Goal: Information Seeking & Learning: Learn about a topic

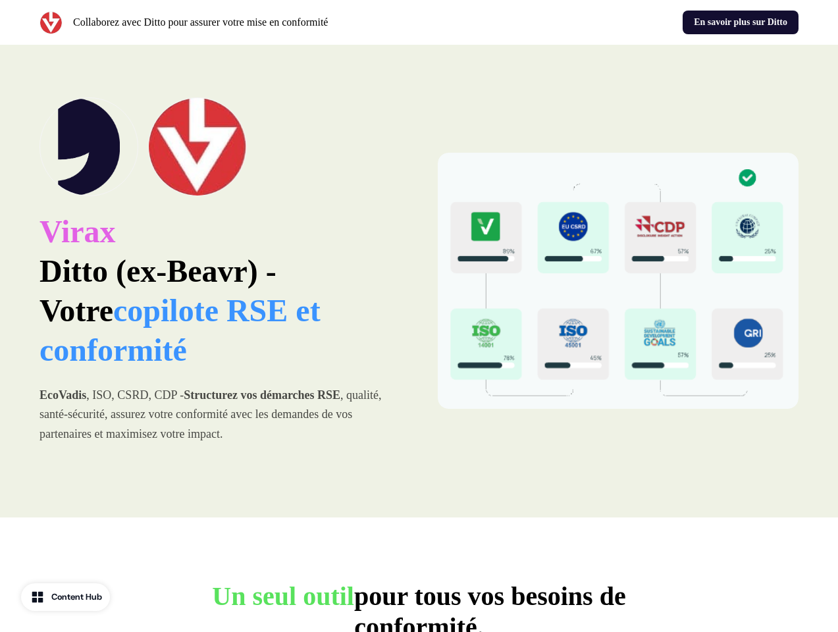
click at [419, 22] on div "Collaborez avec Ditto pour assurer votre mise en conformité En savoir plus sur …" at bounding box center [419, 22] width 838 height 45
click at [226, 22] on p "Collaborez avec Ditto pour assurer votre mise en conformité" at bounding box center [200, 22] width 255 height 16
click at [612, 22] on div "En savoir plus sur Ditto" at bounding box center [612, 23] width 375 height 24
click at [419, 281] on div "Virax Ditto (ex-Beavr) - Votre copilote RSE et conformité EcoVadis , ISO, CSRD,…" at bounding box center [419, 281] width 838 height 473
click at [220, 281] on p "Virax Ditto (ex-Beavr) - Votre copilote RSE et conformité" at bounding box center [220, 291] width 361 height 158
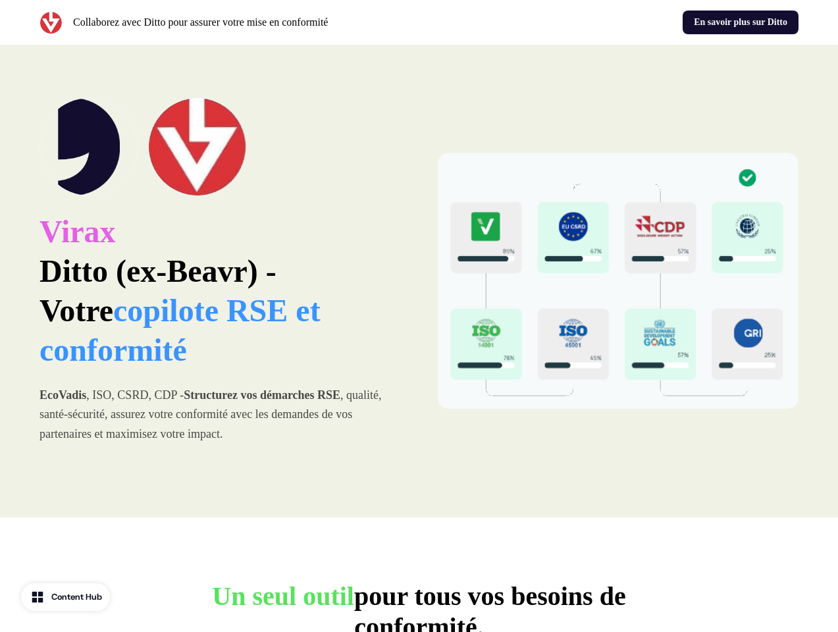
click at [220, 147] on img at bounding box center [197, 146] width 99 height 99
click at [618, 281] on img at bounding box center [618, 281] width 361 height 256
click at [419, 606] on p "Un seul outil pour tous vos besoins de conformité." at bounding box center [419, 612] width 527 height 62
click at [67, 597] on div "Content Hub" at bounding box center [76, 597] width 51 height 13
